Goal: Transaction & Acquisition: Purchase product/service

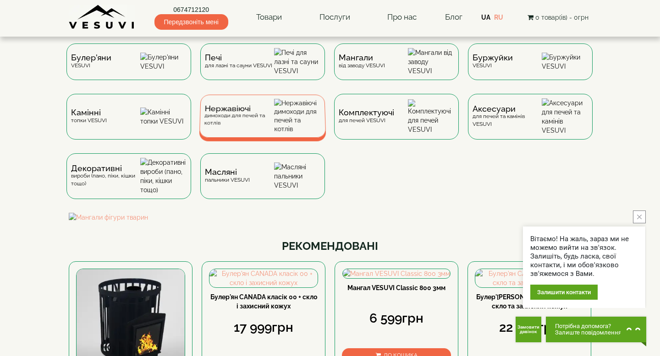
click at [238, 112] on span "Нержавіючі" at bounding box center [240, 108] width 70 height 7
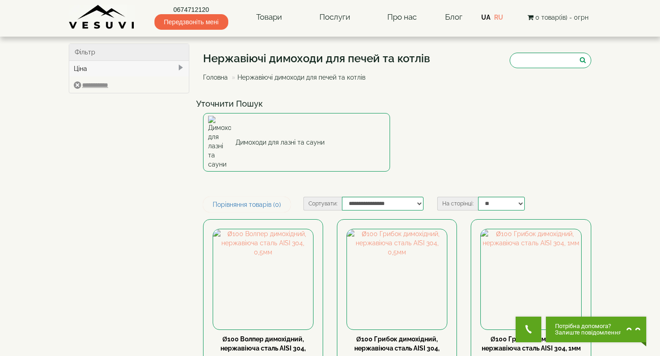
click at [469, 116] on div "Уточнити Пошук Димоходи для лазні та сауни" at bounding box center [397, 137] width 402 height 84
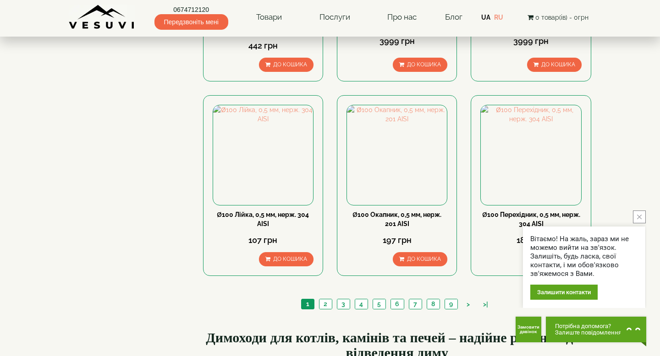
scroll to position [916, 0]
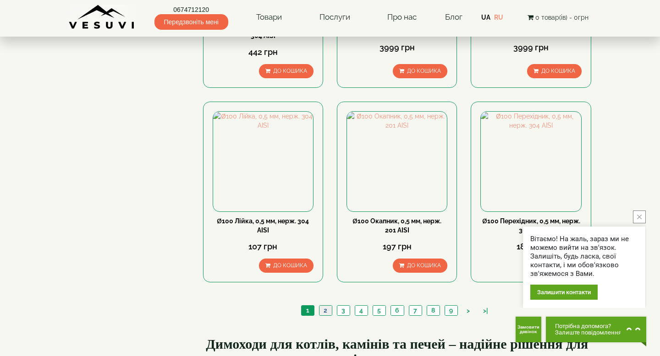
click at [327, 306] on link "2" at bounding box center [325, 311] width 13 height 10
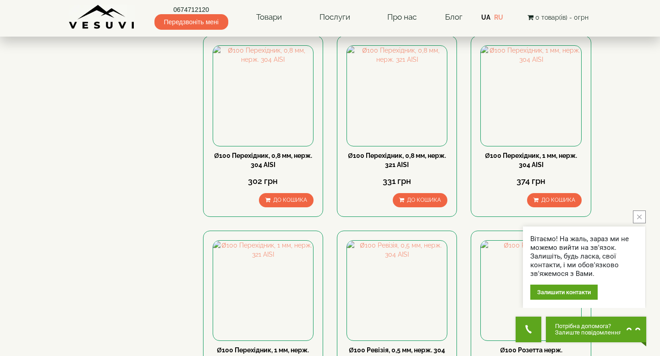
scroll to position [183, 0]
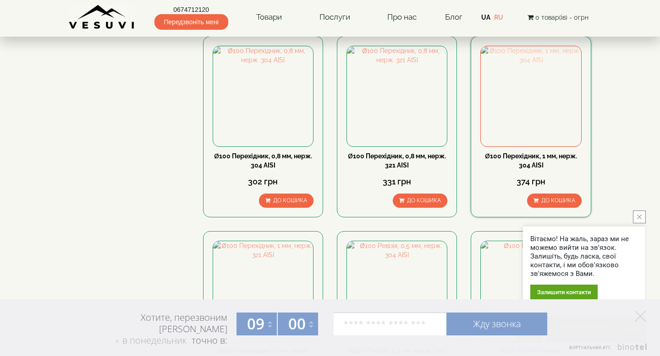
click at [539, 91] on img at bounding box center [531, 96] width 100 height 100
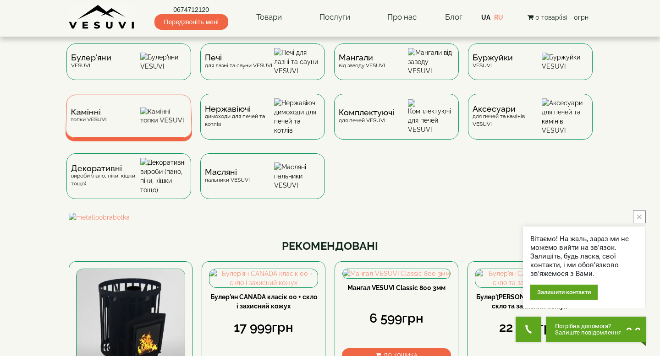
click at [167, 123] on img at bounding box center [163, 116] width 47 height 17
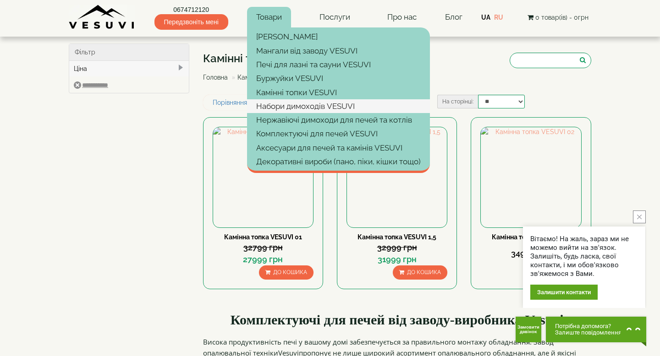
click at [314, 104] on link "Набори димоходів VESUVI" at bounding box center [338, 106] width 183 height 14
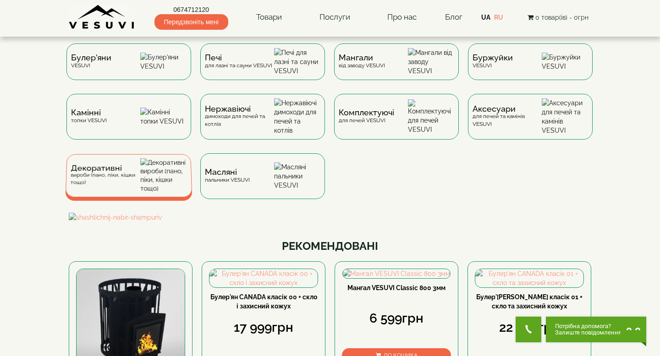
click at [170, 184] on img at bounding box center [163, 176] width 47 height 34
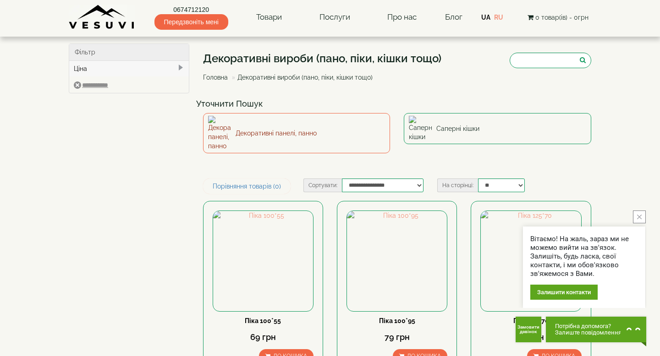
click at [311, 128] on link "Декоративні панелі, панно" at bounding box center [296, 133] width 187 height 40
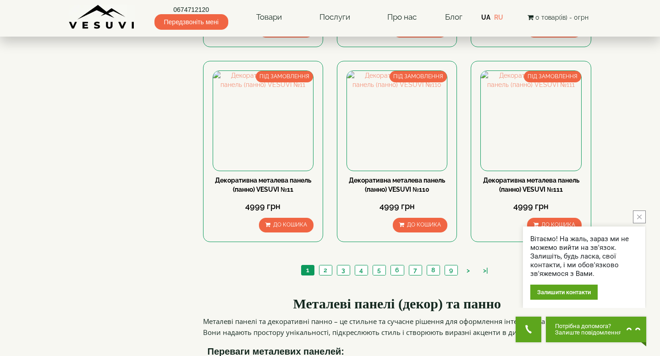
scroll to position [843, 0]
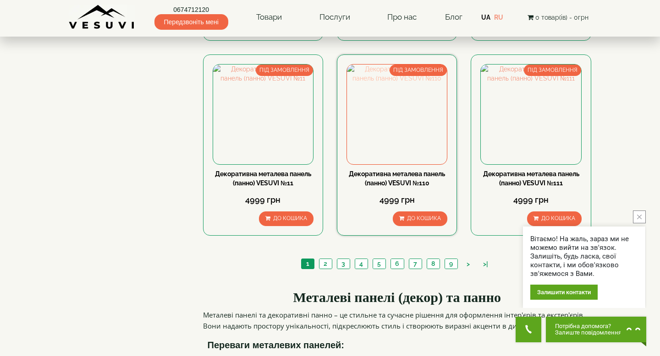
click at [385, 112] on img at bounding box center [397, 115] width 100 height 100
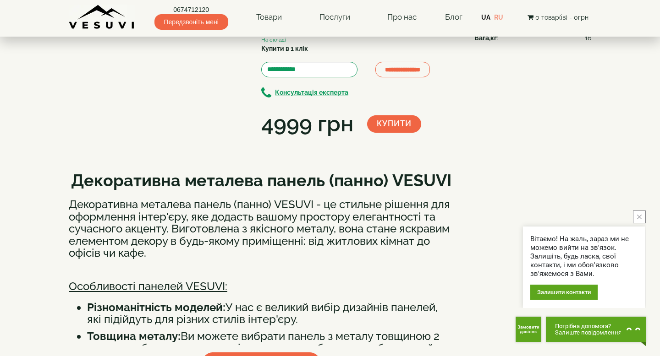
scroll to position [73, 0]
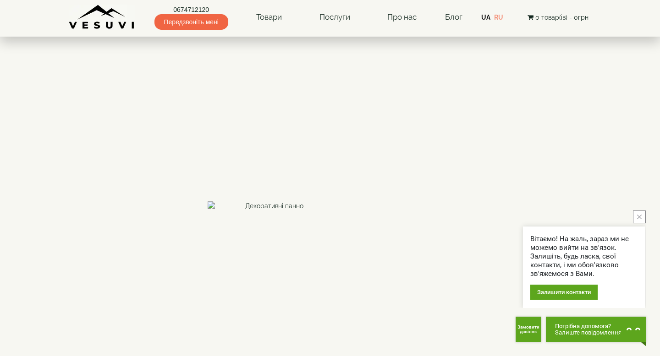
scroll to position [1282, 0]
